Goal: Transaction & Acquisition: Purchase product/service

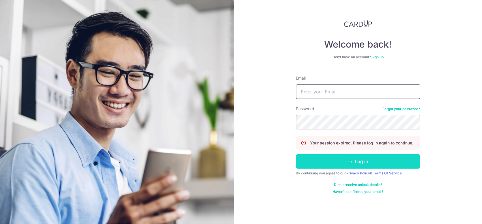
type input "[PERSON_NAME][EMAIL_ADDRESS][DOMAIN_NAME]"
click at [377, 157] on button "Log in" at bounding box center [358, 161] width 124 height 14
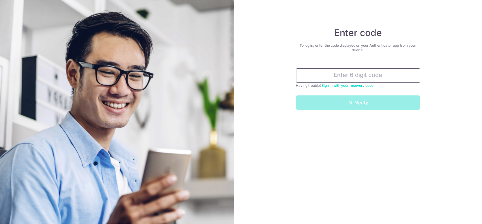
click at [349, 74] on input "text" at bounding box center [358, 75] width 124 height 14
click at [348, 76] on input "text" at bounding box center [358, 75] width 124 height 14
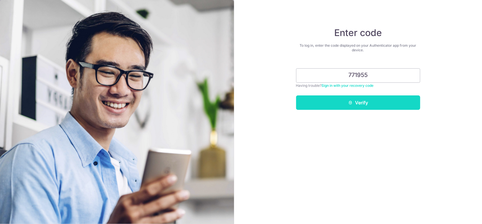
type input "771955"
click at [399, 102] on button "Verify" at bounding box center [358, 102] width 124 height 14
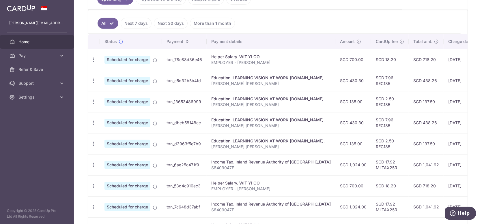
scroll to position [29, 0]
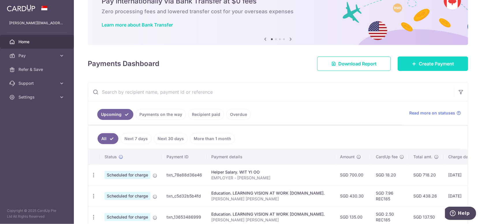
click at [414, 63] on link "Create Payment" at bounding box center [432, 64] width 70 height 14
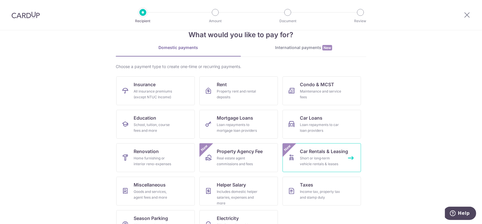
scroll to position [5, 0]
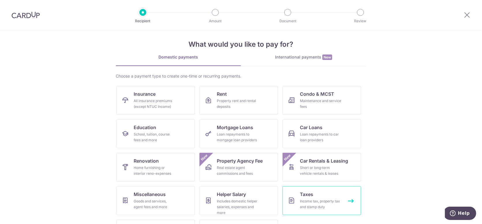
click at [322, 194] on link "Taxes Income tax, property tax and stamp duty" at bounding box center [321, 200] width 78 height 29
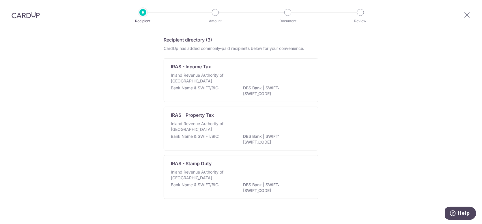
scroll to position [27, 0]
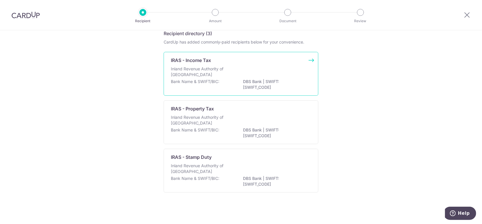
click at [206, 77] on p "Inland Revenue Authority of Singapore" at bounding box center [201, 72] width 61 height 12
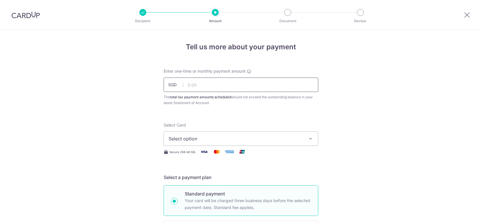
drag, startPoint x: 0, startPoint y: 0, endPoint x: 272, endPoint y: 13, distance: 272.0
click at [196, 87] on input "text" at bounding box center [241, 85] width 155 height 14
click at [251, 88] on input "text" at bounding box center [241, 85] width 155 height 14
type input "7,163.00"
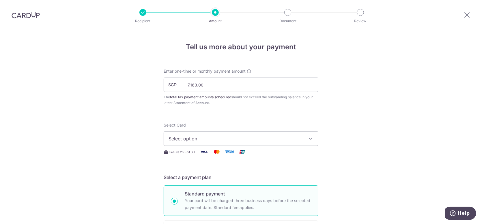
click at [202, 134] on button "Select option" at bounding box center [241, 139] width 155 height 14
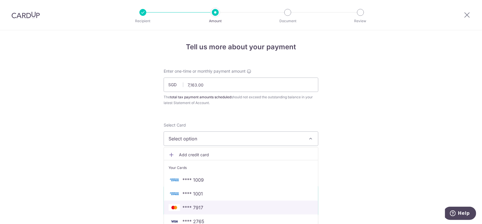
click at [183, 207] on span "**** 7917" at bounding box center [192, 207] width 21 height 7
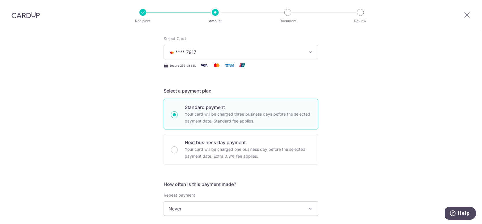
scroll to position [144, 0]
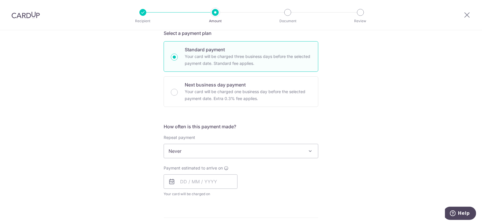
click at [205, 153] on span "Never" at bounding box center [241, 151] width 154 height 14
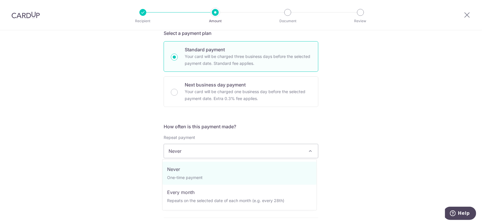
click at [152, 158] on div "Tell us more about your payment Enter one-time or monthly payment amount SGD 7,…" at bounding box center [241, 154] width 482 height 536
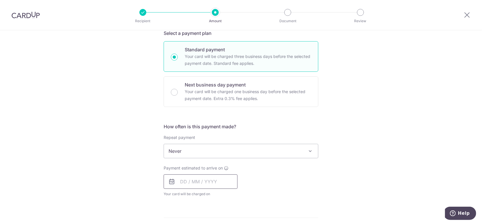
click at [190, 182] on input "text" at bounding box center [201, 182] width 74 height 14
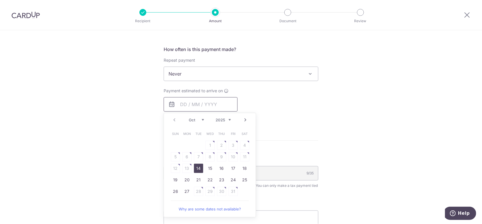
scroll to position [231, 0]
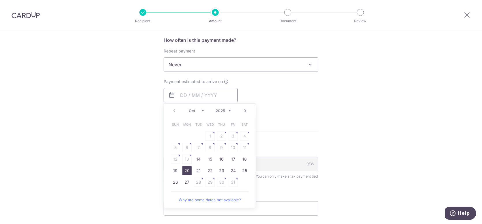
drag, startPoint x: 186, startPoint y: 170, endPoint x: 194, endPoint y: 95, distance: 75.5
click at [186, 170] on link "20" at bounding box center [186, 170] width 9 height 9
type input "[DATE]"
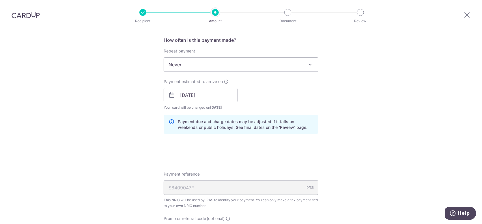
click at [129, 97] on div "Tell us more about your payment Enter one-time or monthly payment amount SGD 7,…" at bounding box center [241, 79] width 482 height 559
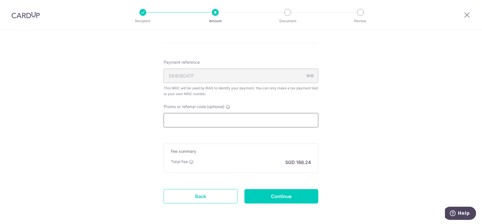
scroll to position [346, 0]
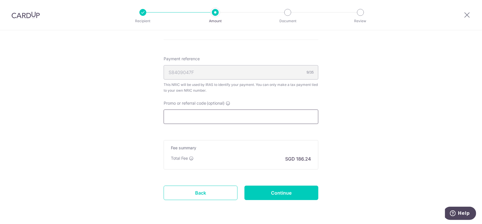
click at [200, 113] on input "Promo or referral code (optional)" at bounding box center [241, 117] width 155 height 14
paste input "OCBC90NMC"
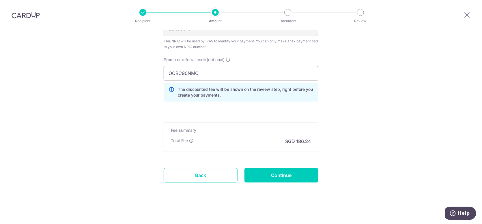
scroll to position [390, 0]
type input "OCBC90NMC"
click at [282, 175] on input "Continue" at bounding box center [281, 175] width 74 height 14
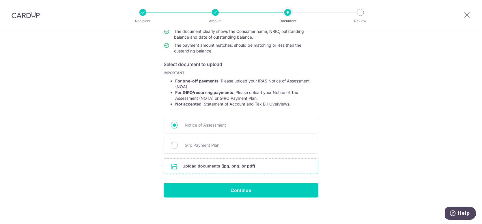
click at [207, 165] on input "file" at bounding box center [241, 166] width 154 height 15
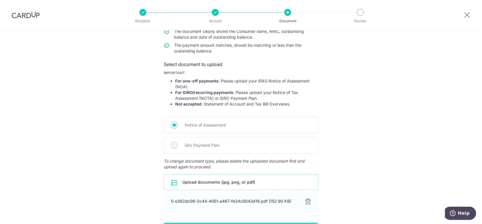
click at [378, 146] on div "Help us verify your payment Your supporting documents will enable us to approve…" at bounding box center [241, 112] width 482 height 304
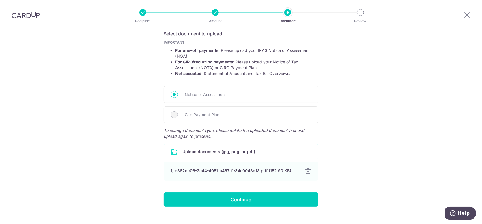
scroll to position [110, 0]
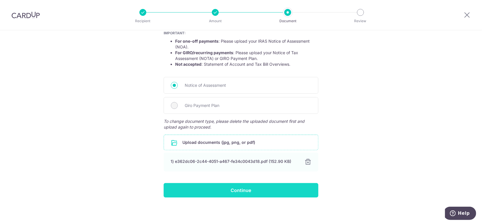
click at [300, 189] on input "Continue" at bounding box center [241, 190] width 155 height 14
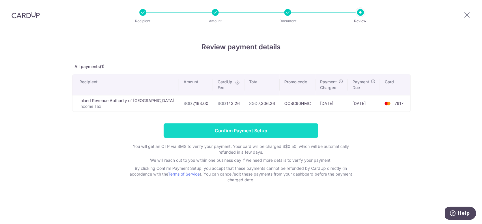
click at [277, 131] on input "Confirm Payment Setup" at bounding box center [241, 130] width 155 height 14
